Goal: Navigation & Orientation: Find specific page/section

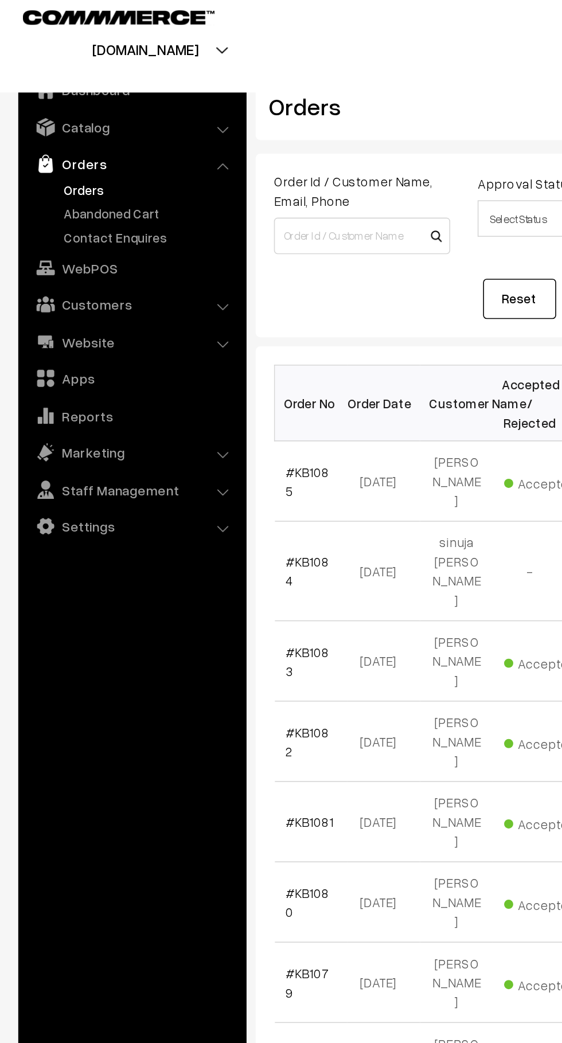
click at [111, 151] on link "Contact Enquires" at bounding box center [93, 157] width 113 height 12
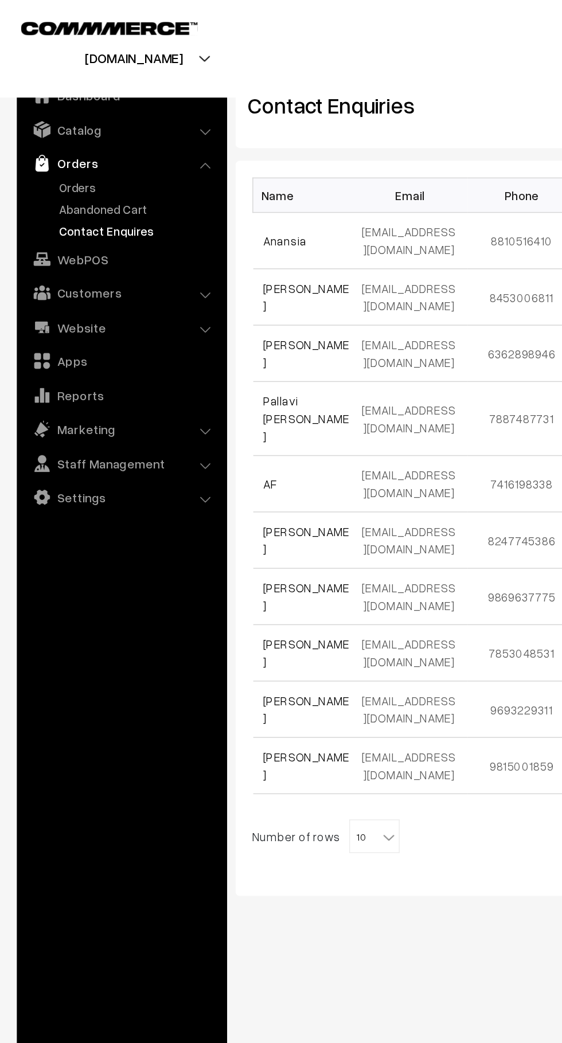
click at [112, 144] on link "Abandoned Cart" at bounding box center [93, 142] width 113 height 12
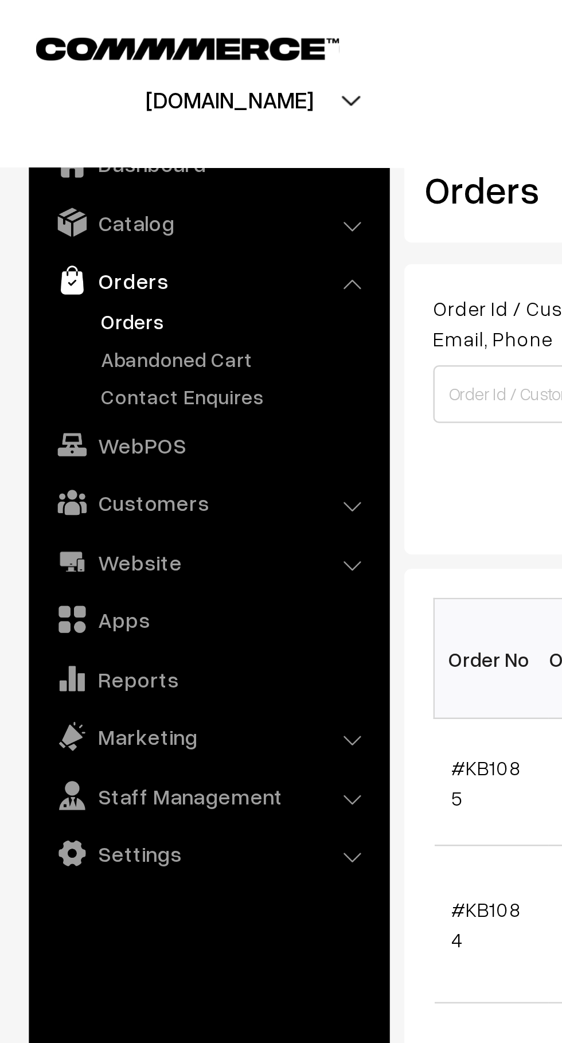
click at [90, 116] on link "Orders" at bounding box center [82, 111] width 136 height 21
click at [85, 140] on link "Abandoned Cart" at bounding box center [93, 142] width 113 height 12
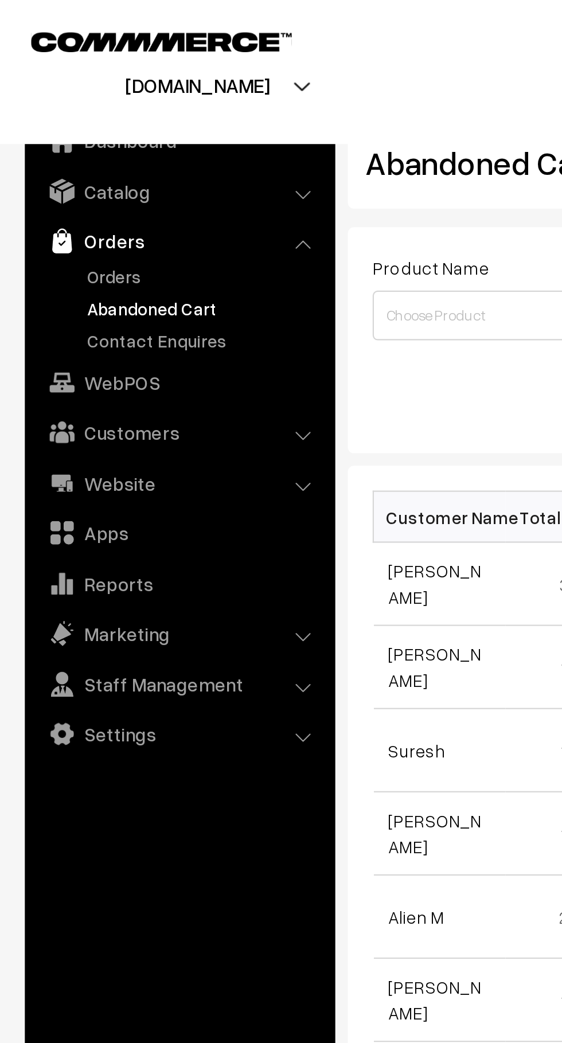
click at [67, 123] on link "Orders" at bounding box center [93, 128] width 113 height 12
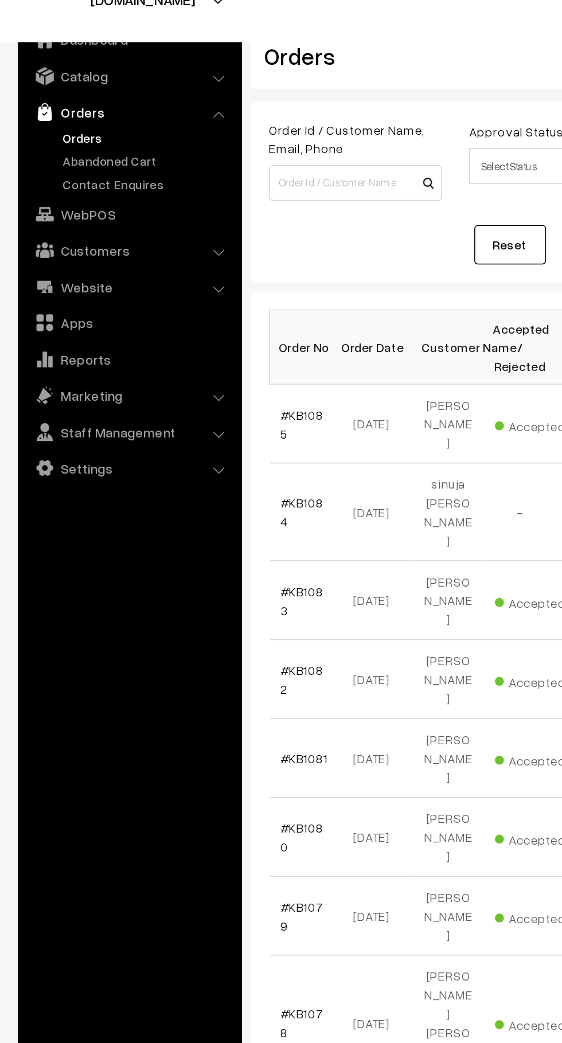
click at [92, 138] on link "Abandoned Cart" at bounding box center [93, 142] width 113 height 12
